Goal: Contribute content: Add original content to the website for others to see

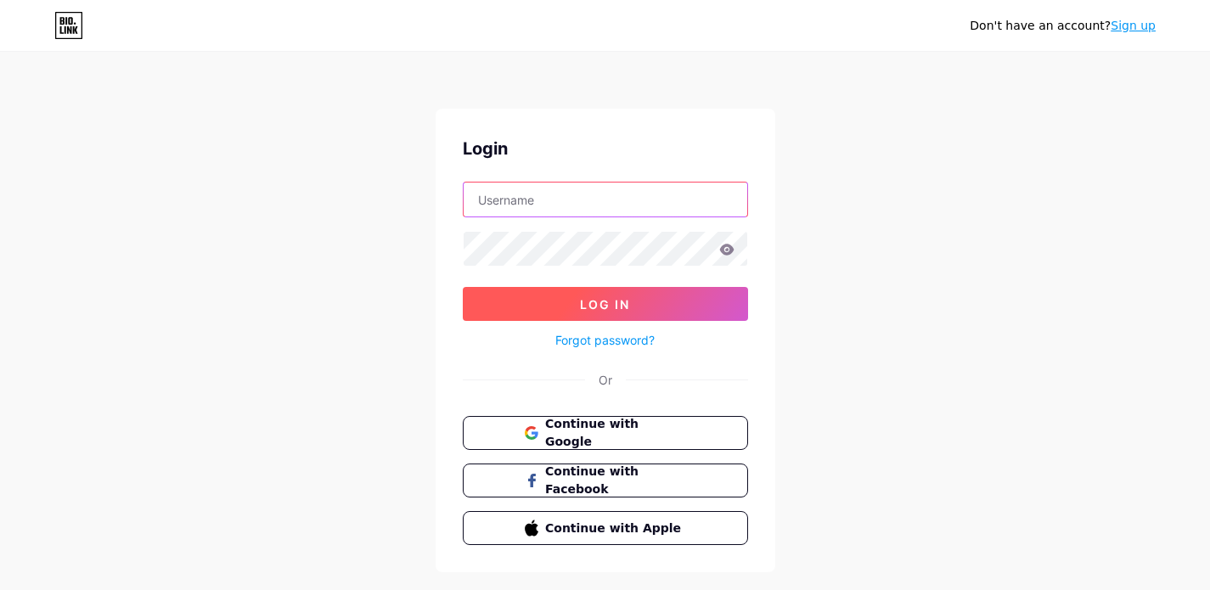
type input "[EMAIL_ADDRESS][DOMAIN_NAME]"
click at [581, 313] on button "Log In" at bounding box center [605, 304] width 285 height 34
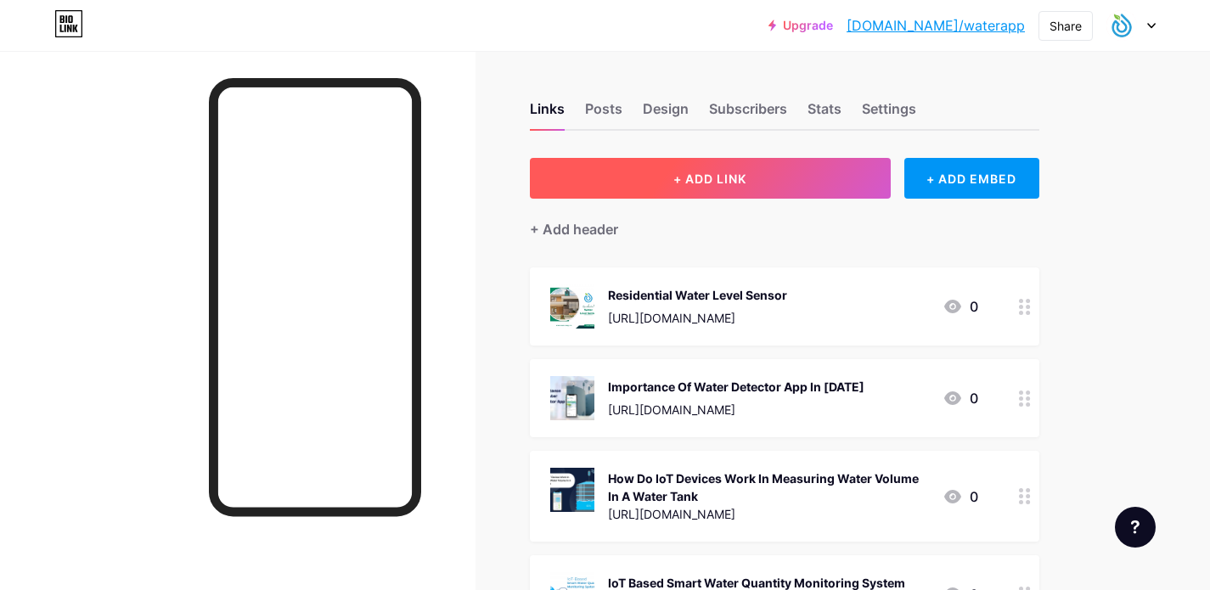
click at [713, 162] on button "+ ADD LINK" at bounding box center [710, 178] width 361 height 41
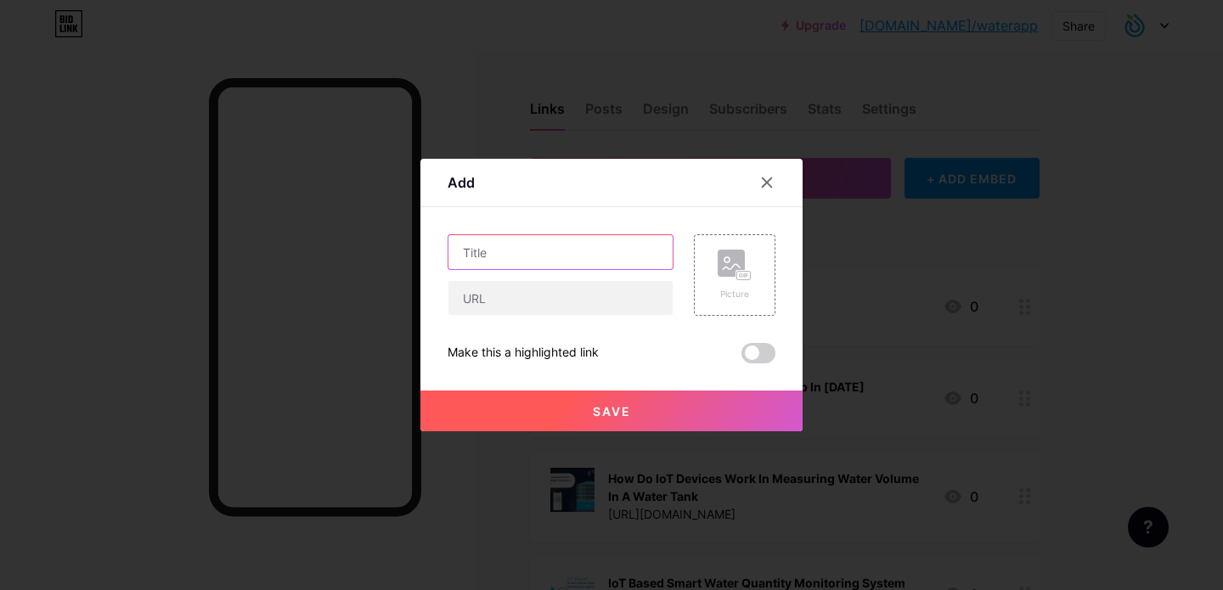
click at [528, 265] on input "text" at bounding box center [560, 252] width 224 height 34
click at [519, 313] on input "text" at bounding box center [560, 298] width 224 height 34
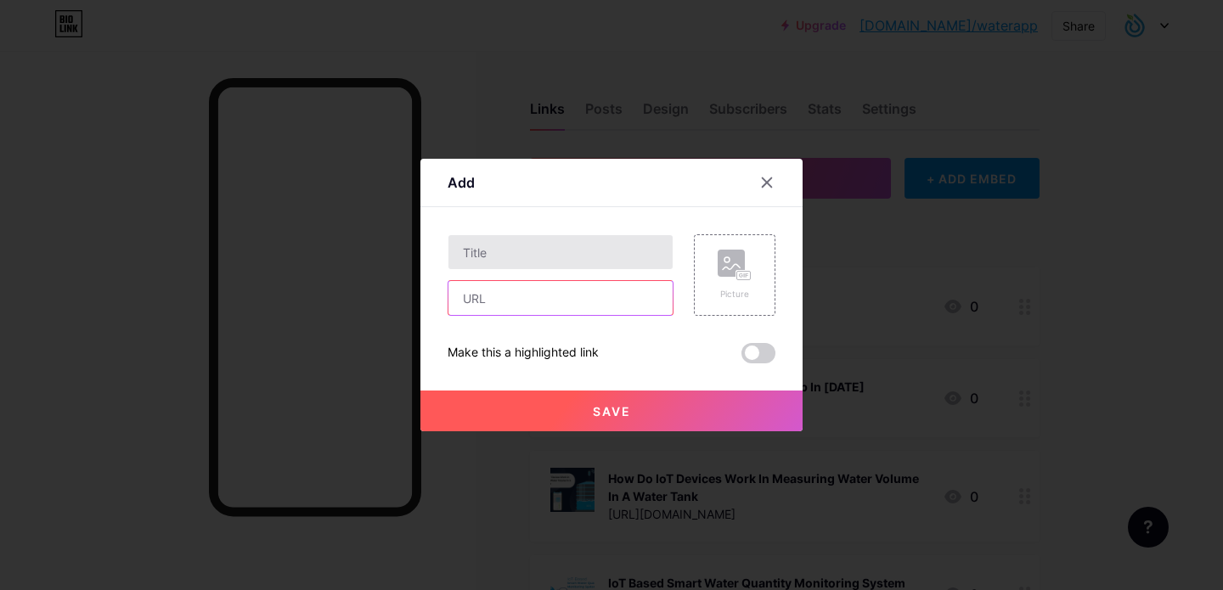
paste input "[URL][DOMAIN_NAME]"
type input "[URL][DOMAIN_NAME]"
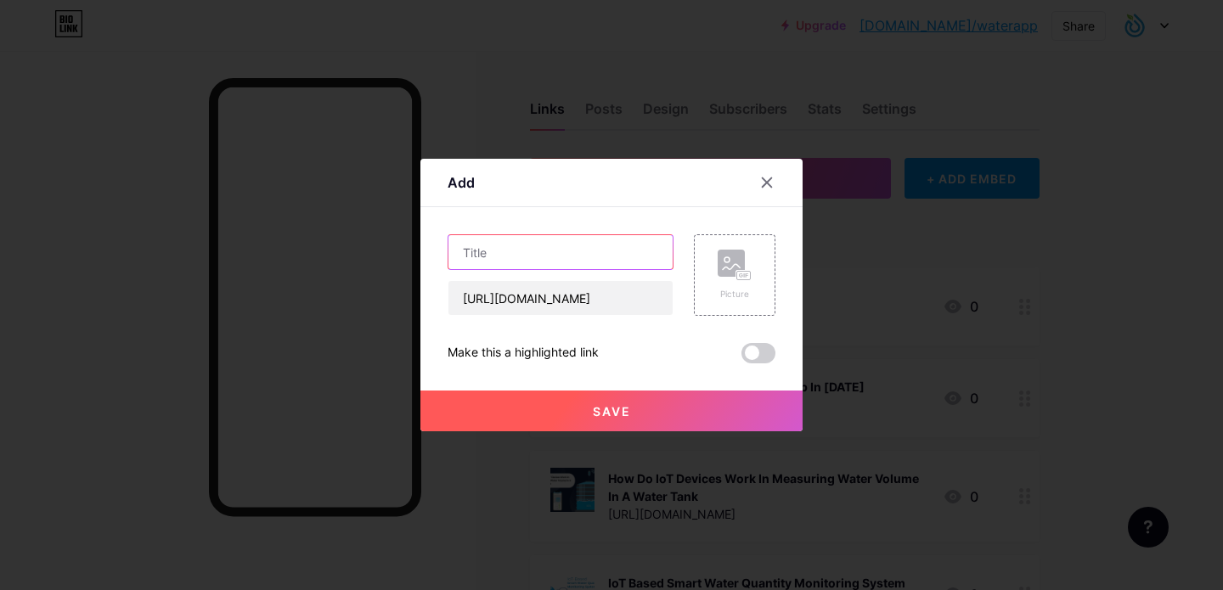
scroll to position [0, 0]
click at [522, 253] on input "text" at bounding box center [560, 252] width 224 height 34
paste input "How IoT Water Technology is Transforming Smart Water Monitoring and Conservation"
type input "How IoT Water Technology is Transforming Smart Water Monitoring and Conservation"
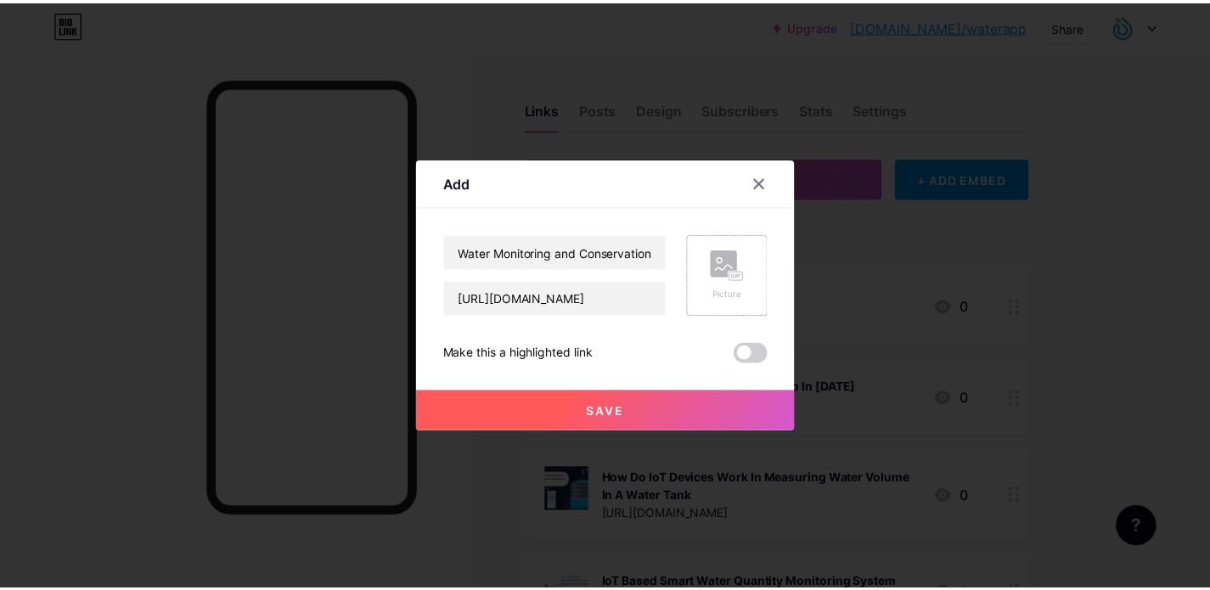
scroll to position [0, 0]
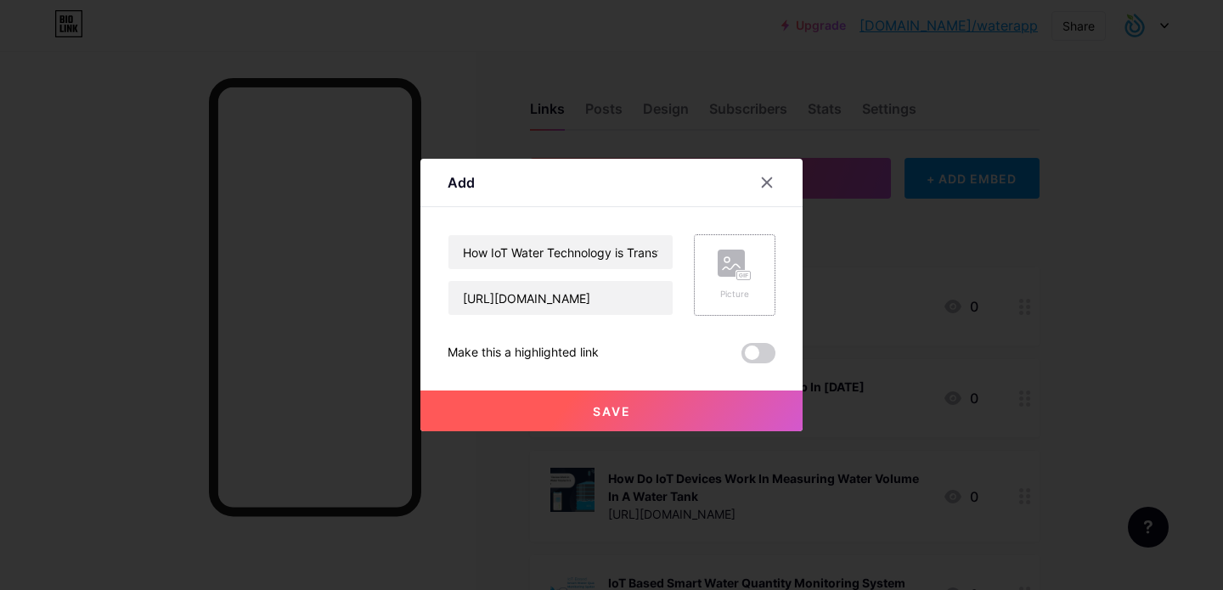
click at [755, 286] on div "Picture" at bounding box center [735, 275] width 82 height 82
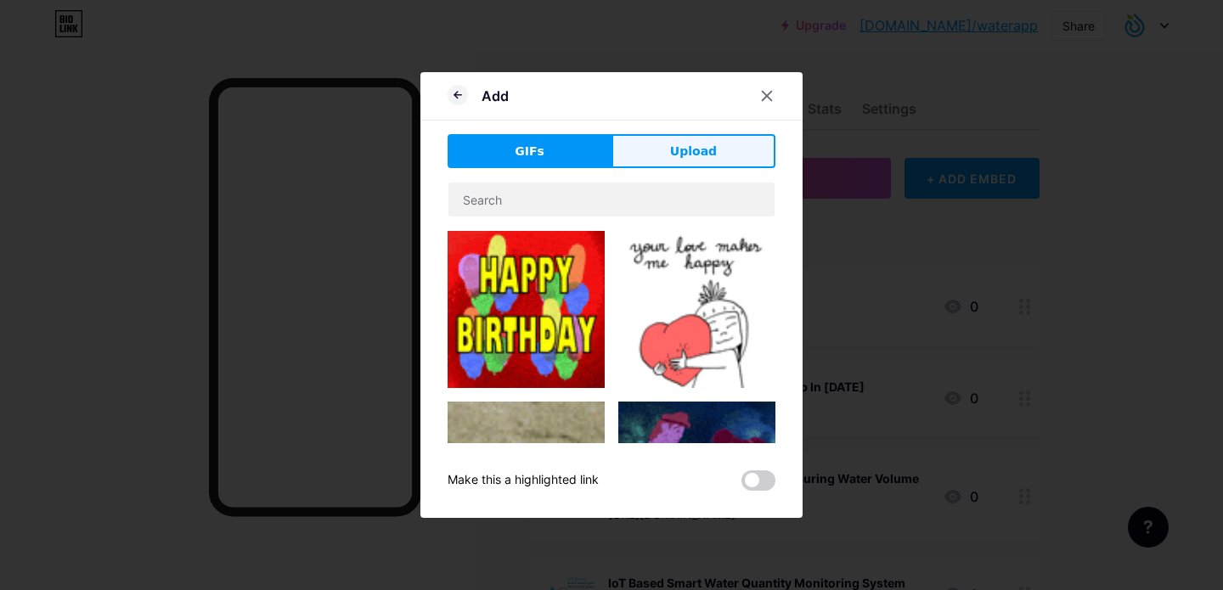
click at [703, 155] on span "Upload" at bounding box center [693, 152] width 47 height 18
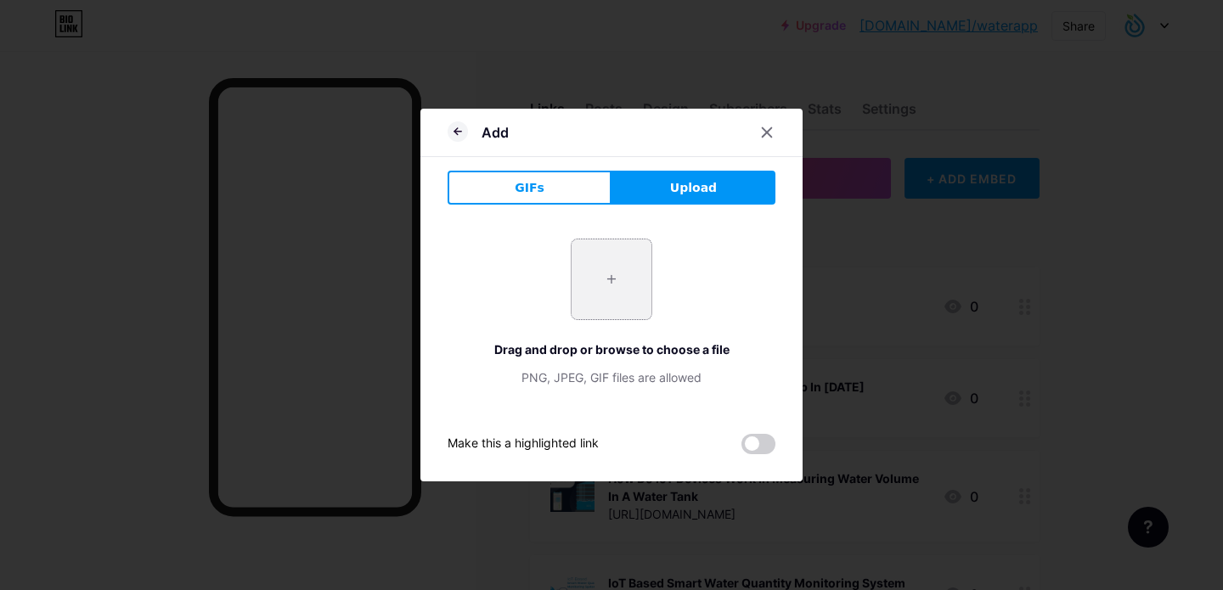
click at [625, 297] on input "file" at bounding box center [612, 280] width 80 height 80
type input "C:\fakepath\How IoT Water Technology is Transforming Smart Water Monitoring & C…"
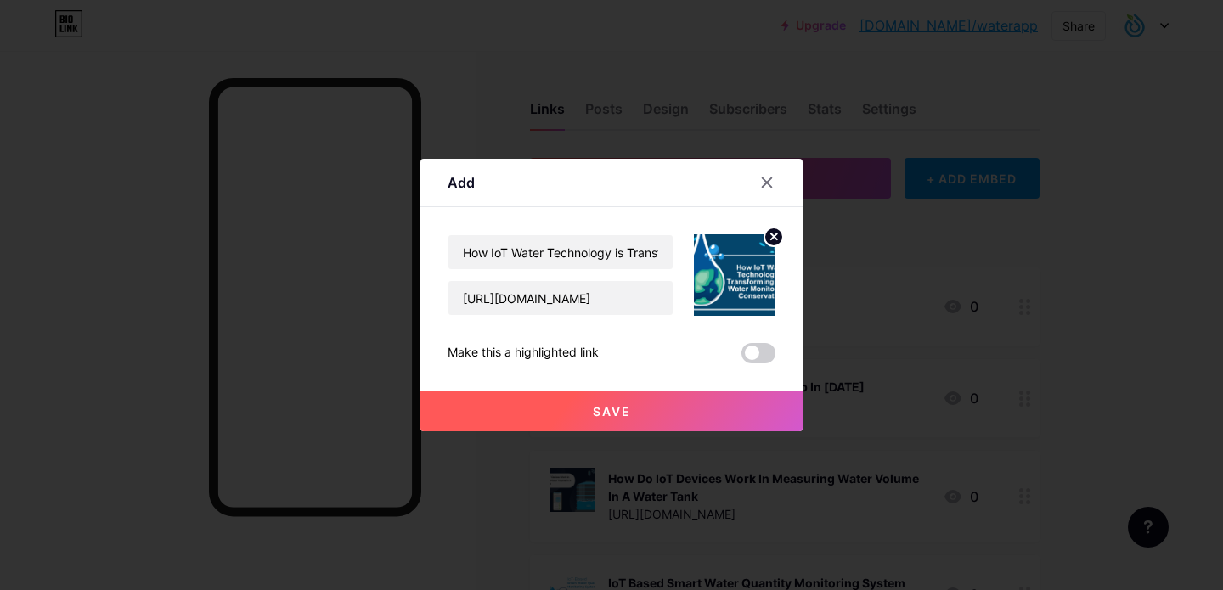
click at [635, 407] on button "Save" at bounding box center [611, 411] width 382 height 41
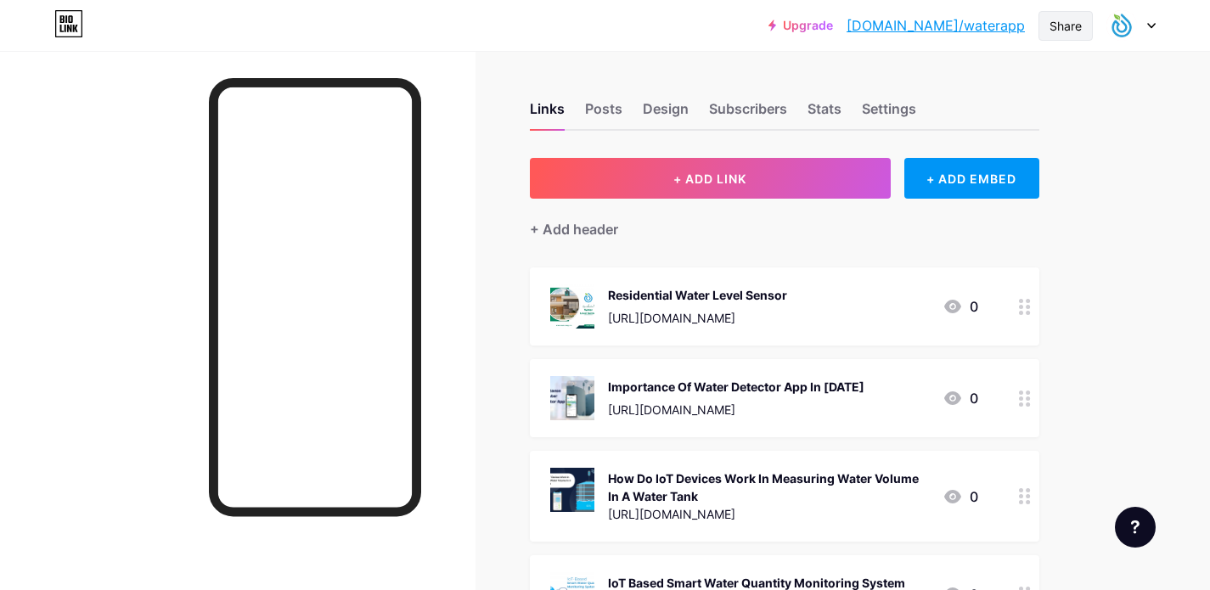
click at [1075, 28] on div "Share" at bounding box center [1066, 26] width 32 height 18
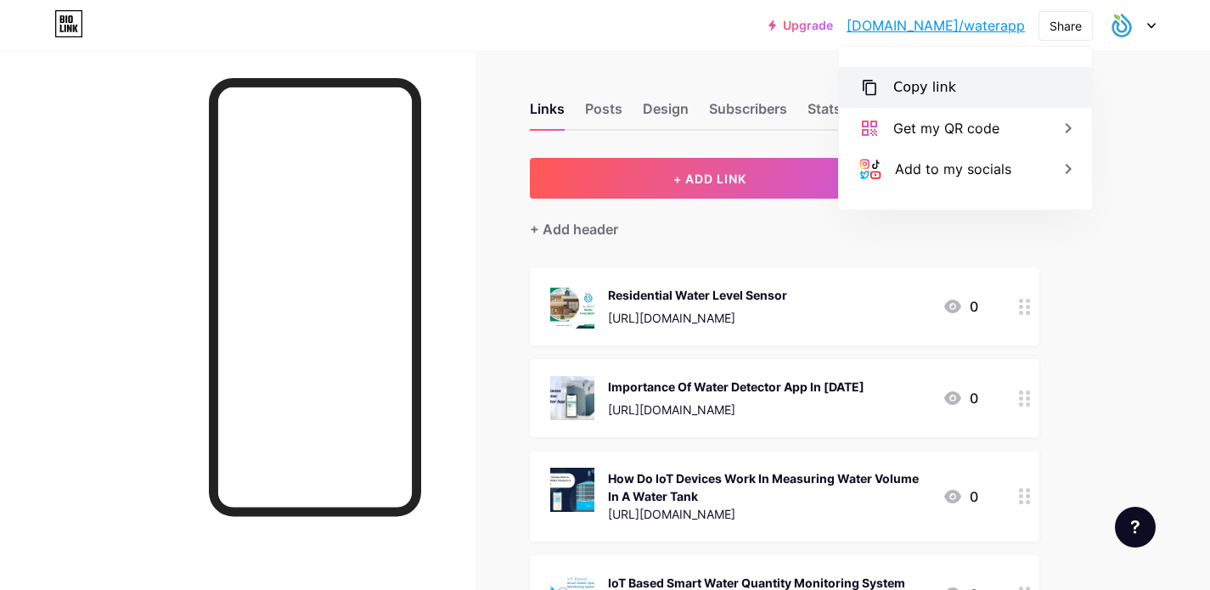
click at [951, 99] on div "Copy link" at bounding box center [965, 87] width 253 height 41
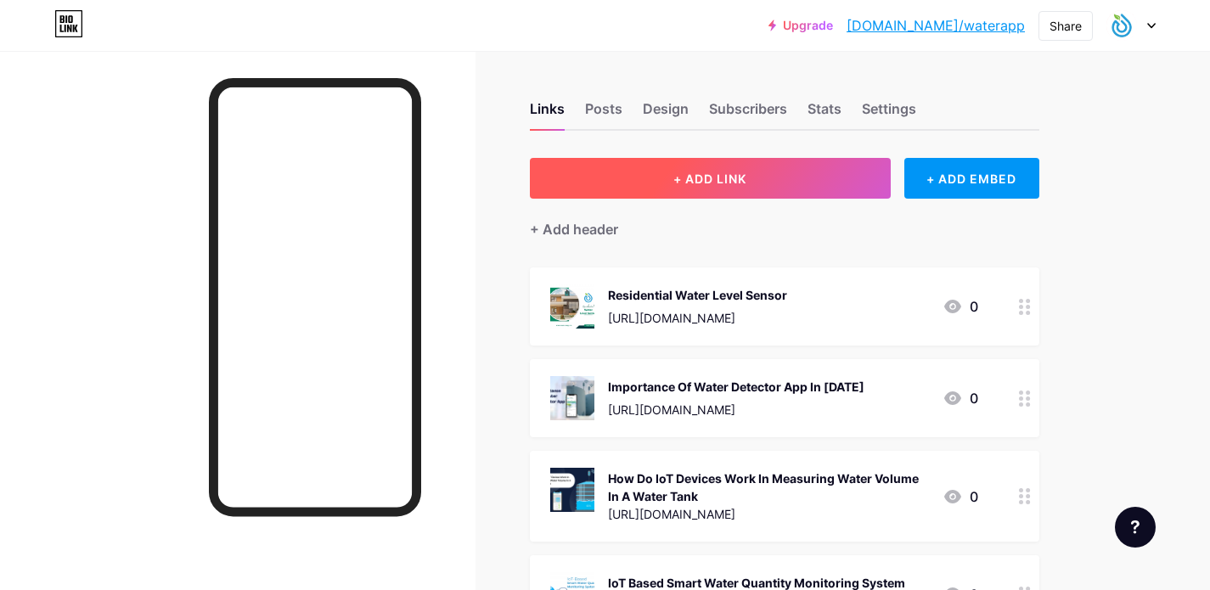
click at [747, 184] on span "+ ADD LINK" at bounding box center [709, 179] width 73 height 14
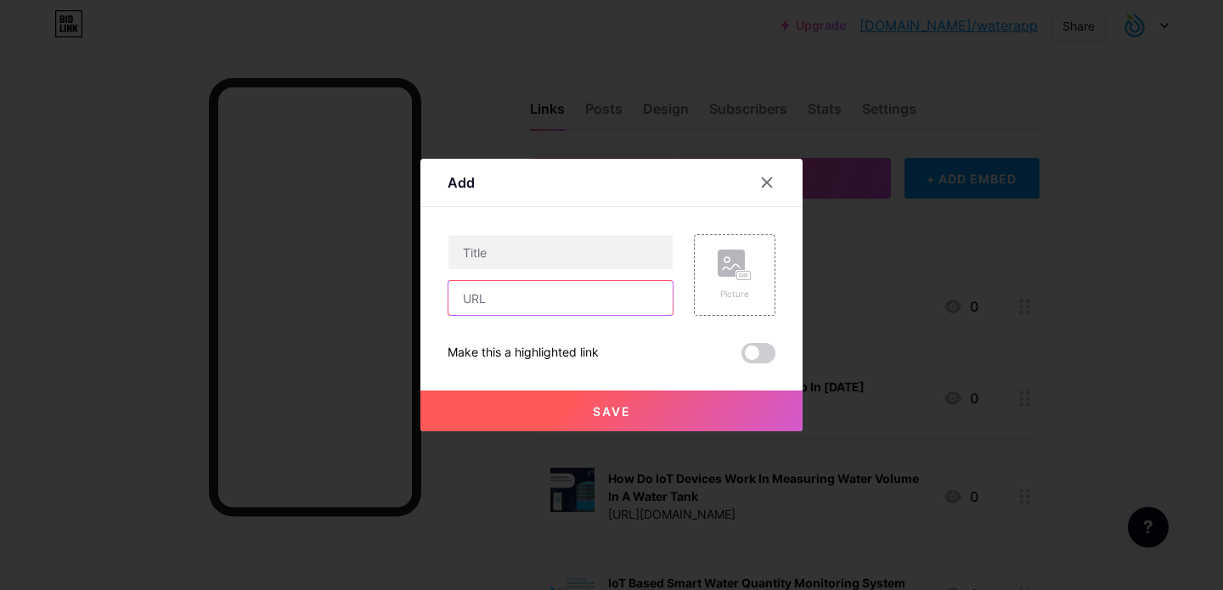
click at [517, 303] on input "text" at bounding box center [560, 298] width 224 height 34
paste input "https://waterapp.blogspot.com/2025/10/the-role-of-iot-water-technology-in.html"
type input "https://waterapp.blogspot.com/2025/10/the-role-of-iot-water-technology-in.html"
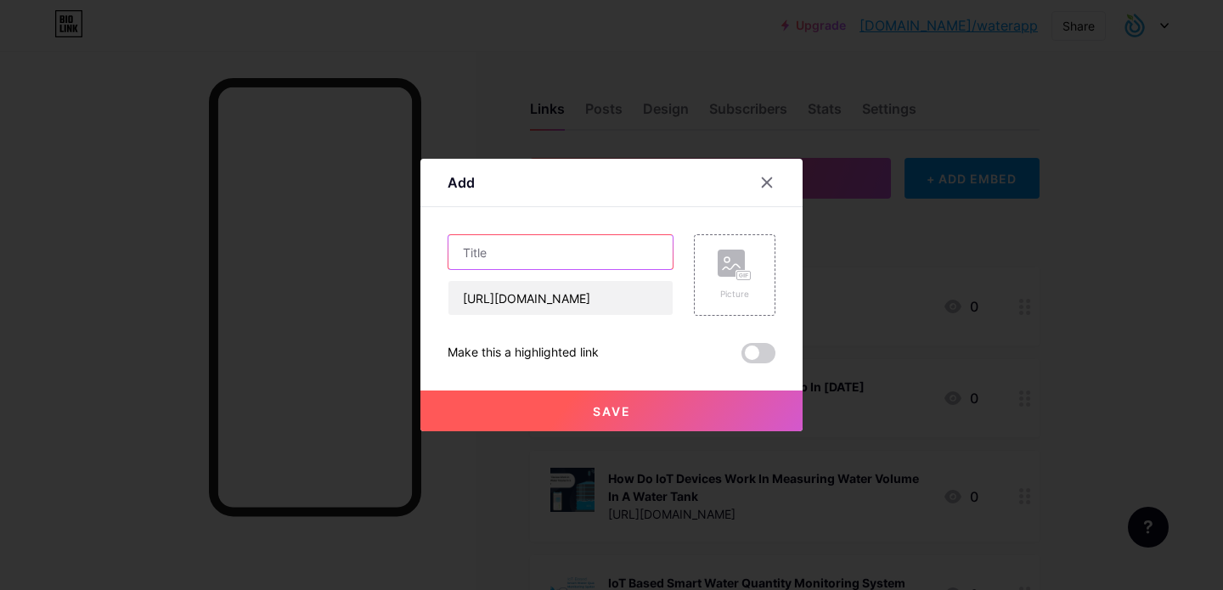
click at [533, 250] on input "text" at bounding box center [560, 252] width 224 height 34
paste input "The role of IoT Water Technology in Industrial Water Management"
type input "The role of IoT Water Technology in Industrial Water Management"
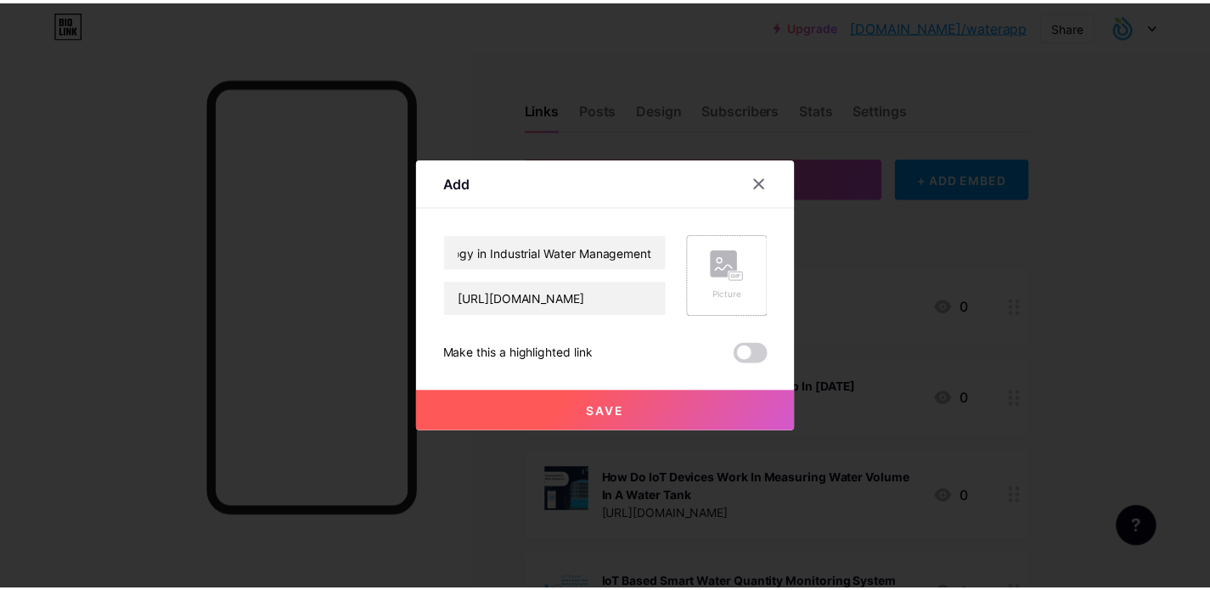
scroll to position [0, 0]
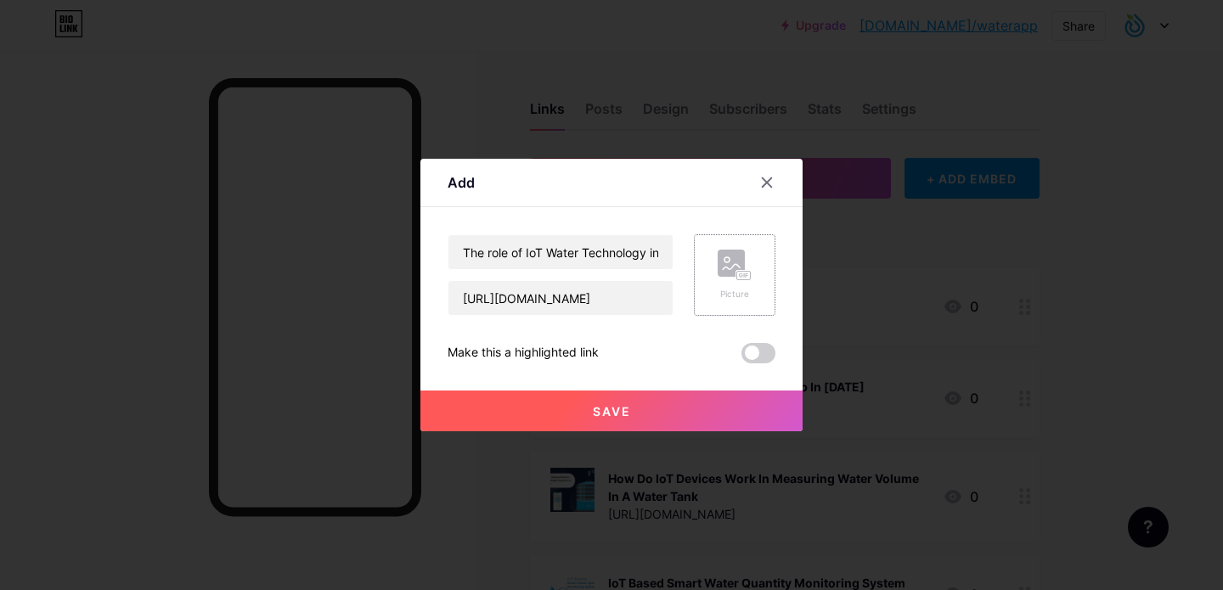
click at [741, 278] on rect at bounding box center [744, 276] width 14 height 8
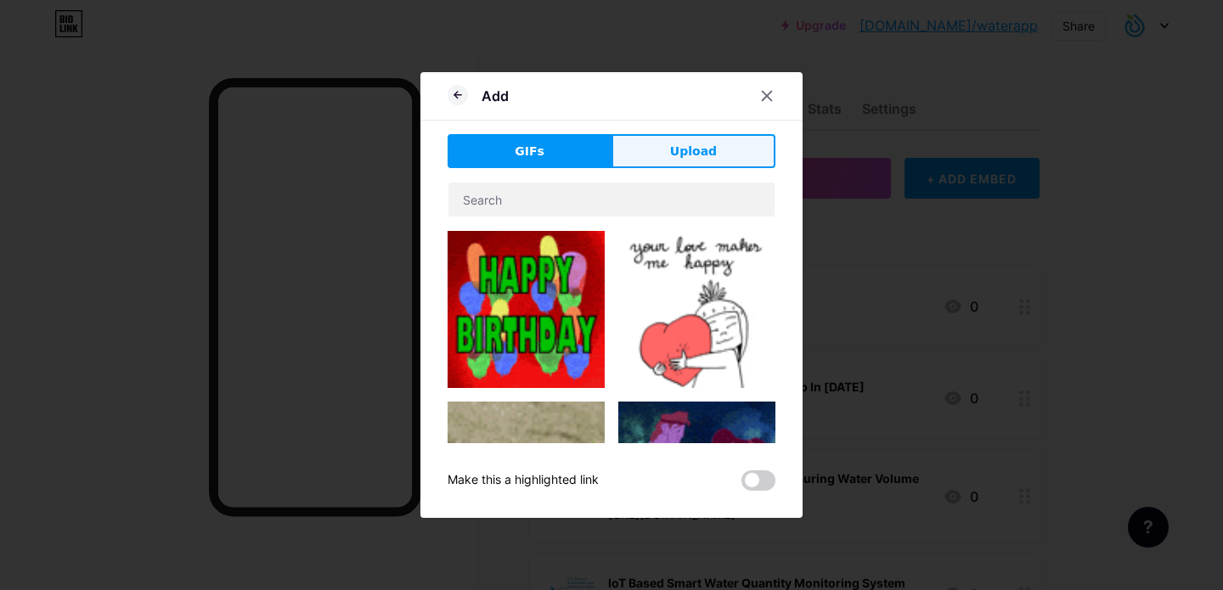
click at [659, 143] on button "Upload" at bounding box center [693, 151] width 164 height 34
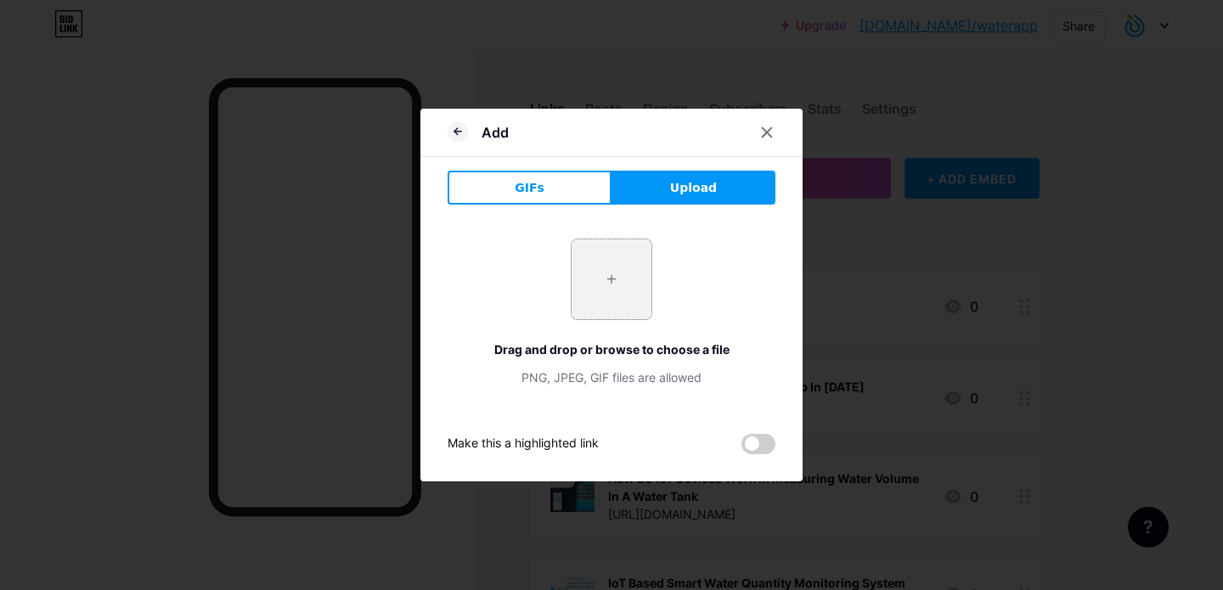
click at [629, 277] on input "file" at bounding box center [612, 280] width 80 height 80
type input "C:\fakepath\The Role of IoT Water Technology in Industrial Water Management.jpg"
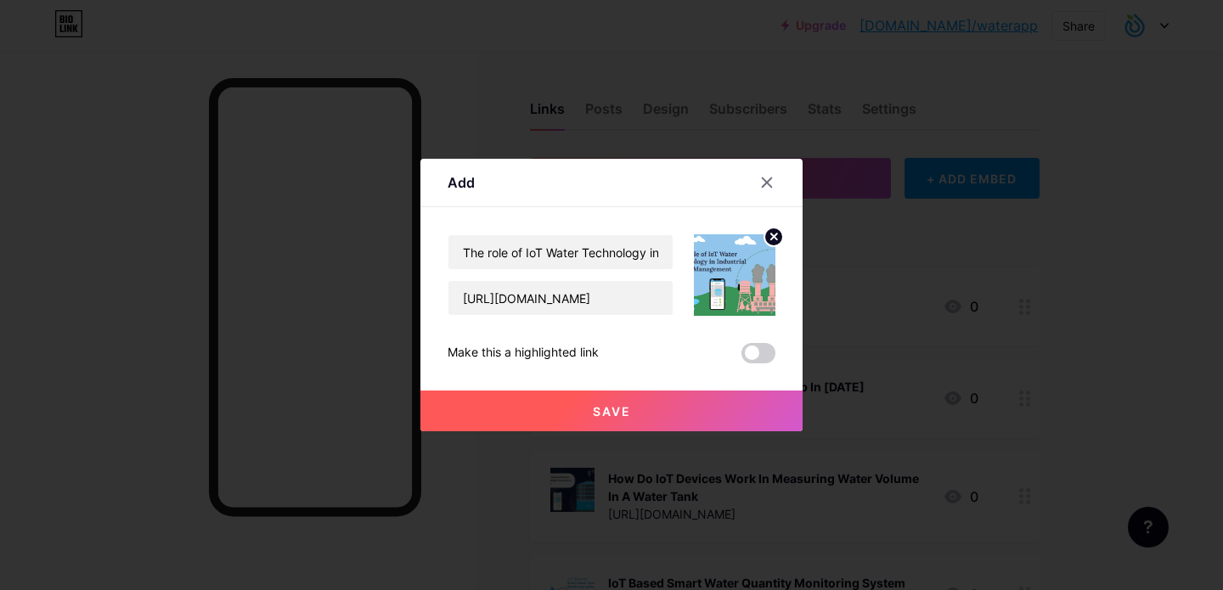
click at [613, 416] on span "Save" at bounding box center [612, 411] width 38 height 14
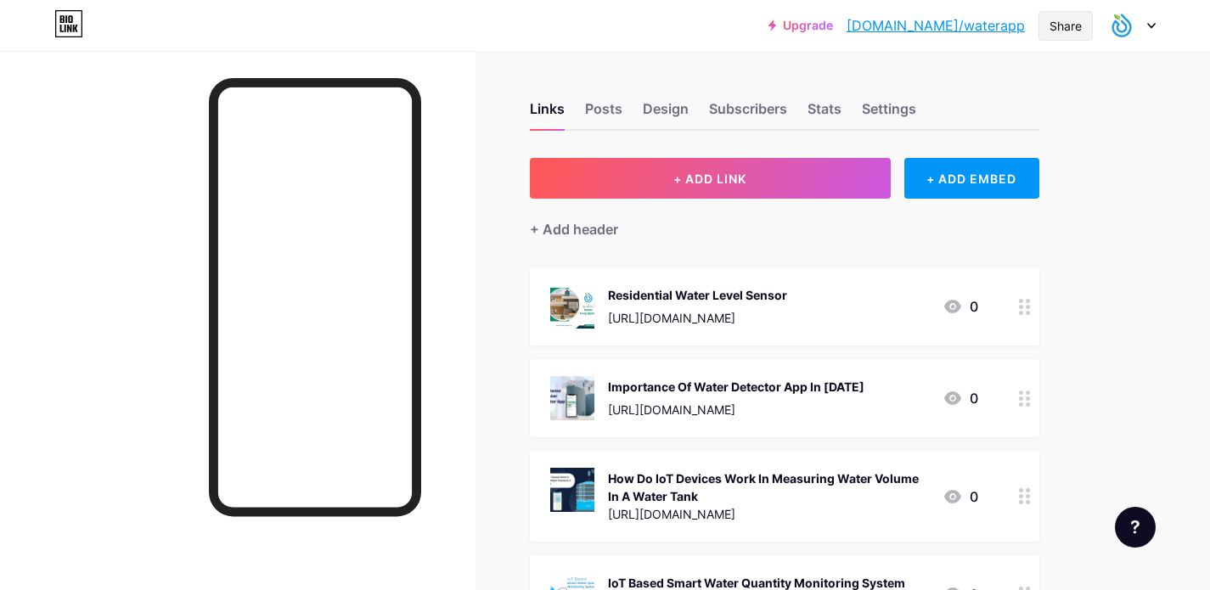
click at [1073, 31] on div "Share" at bounding box center [1066, 26] width 32 height 18
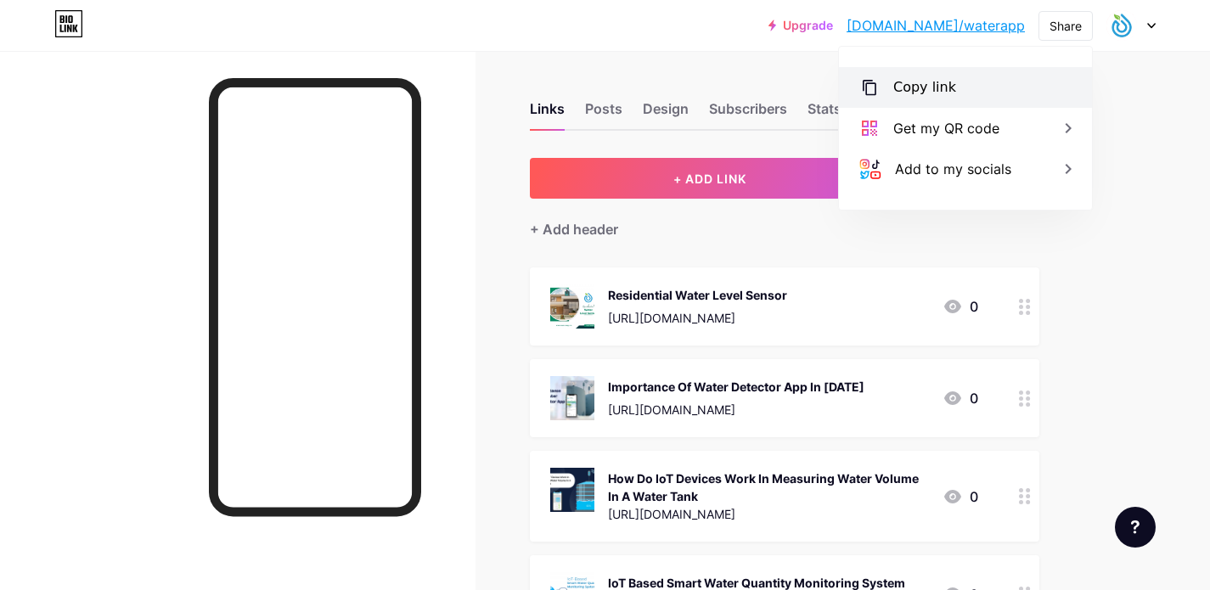
click at [969, 74] on div "Copy link" at bounding box center [965, 87] width 253 height 41
